Goal: Check status: Check status

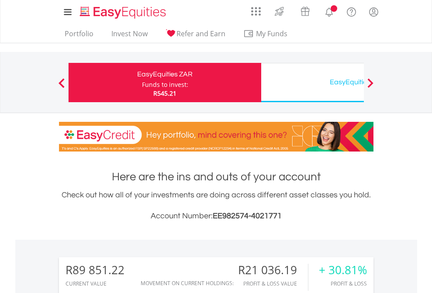
scroll to position [84, 137]
click at [142, 83] on div "Funds to invest:" at bounding box center [165, 84] width 46 height 9
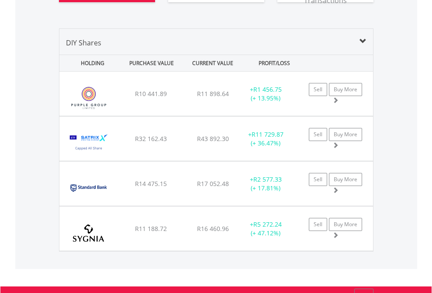
scroll to position [1023, 0]
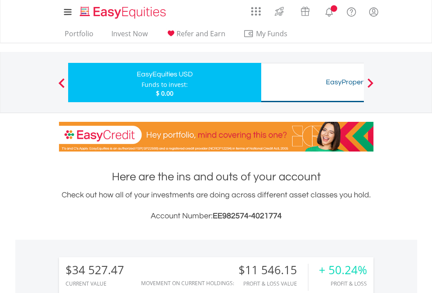
scroll to position [652, 0]
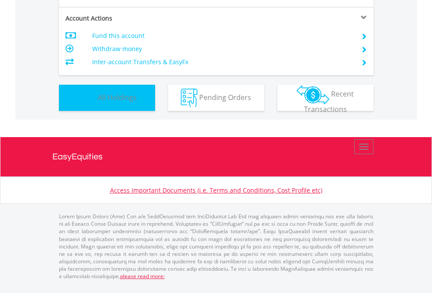
click at [98, 102] on span "All Holdings" at bounding box center [117, 97] width 39 height 10
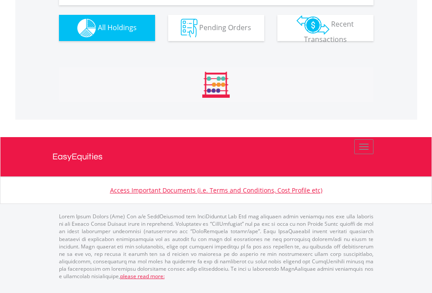
scroll to position [971, 0]
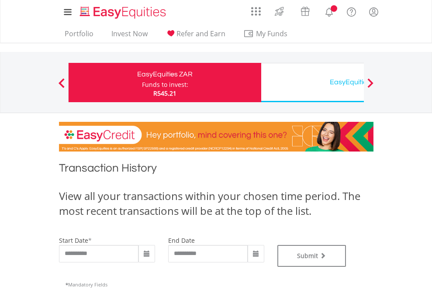
type input "**********"
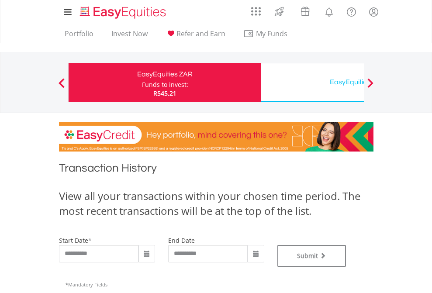
click at [312, 83] on div "EasyEquities USD" at bounding box center [357, 82] width 182 height 12
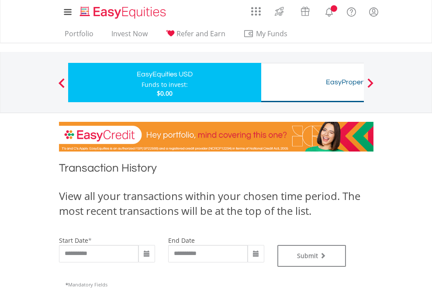
type input "**********"
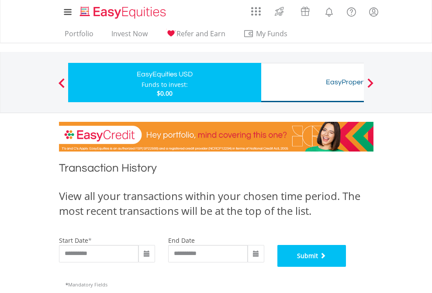
click at [346, 267] on button "Submit" at bounding box center [311, 256] width 69 height 22
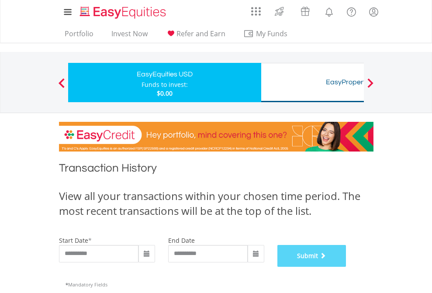
scroll to position [354, 0]
